Goal: Answer question/provide support

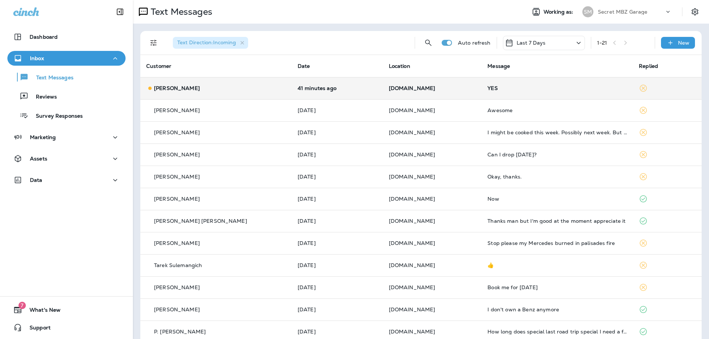
click at [205, 92] on td "[PERSON_NAME]" at bounding box center [215, 88] width 151 height 22
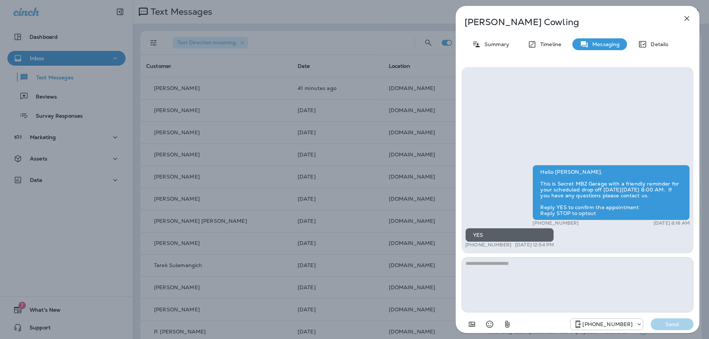
click at [686, 18] on icon "button" at bounding box center [686, 18] width 9 height 9
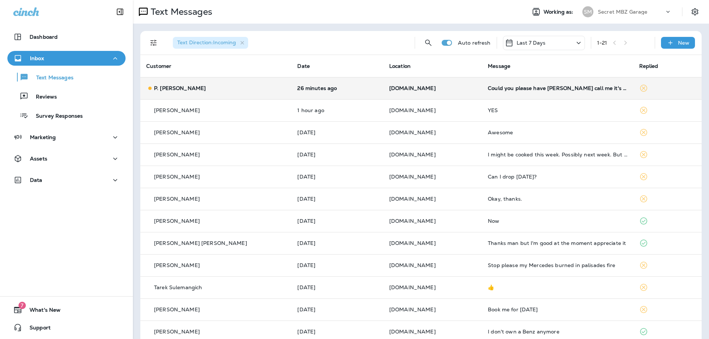
click at [246, 96] on td "P. [PERSON_NAME]" at bounding box center [215, 88] width 151 height 22
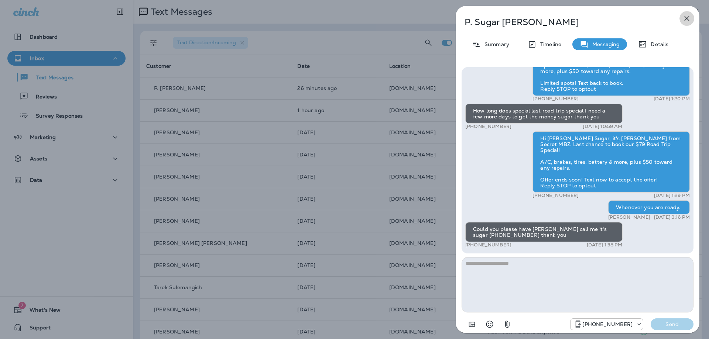
click at [686, 18] on icon "button" at bounding box center [686, 18] width 5 height 5
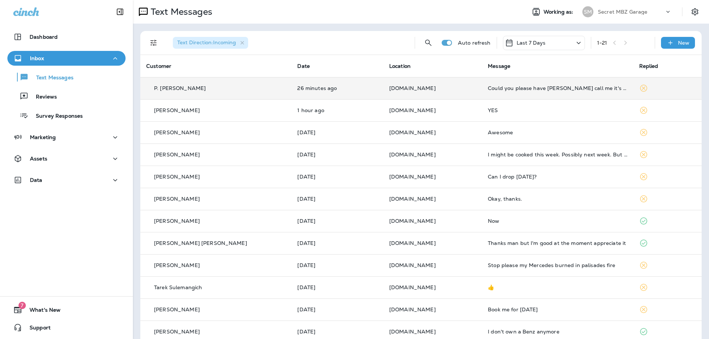
click at [225, 87] on div "P. [PERSON_NAME]" at bounding box center [215, 89] width 139 height 8
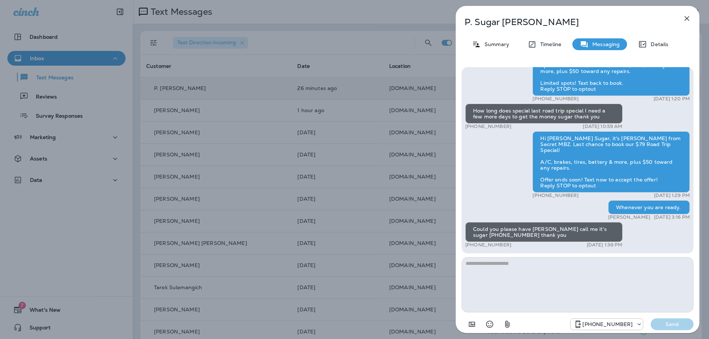
click at [685, 18] on icon "button" at bounding box center [686, 18] width 9 height 9
